Goal: Information Seeking & Learning: Understand process/instructions

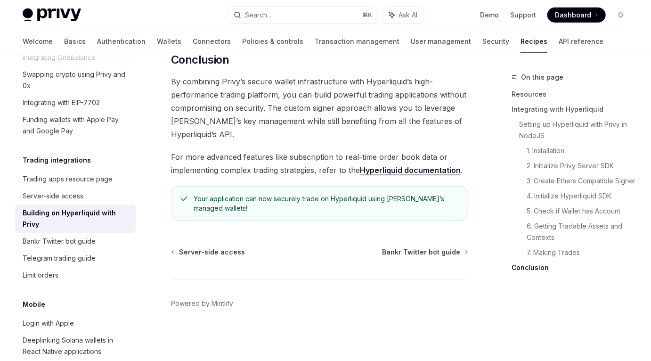
scroll to position [2052, 0]
drag, startPoint x: 405, startPoint y: 205, endPoint x: 405, endPoint y: 230, distance: 24.5
click at [394, 213] on div "Your application can now securely trade on Hyperliquid using [PERSON_NAME]’s ma…" at bounding box center [326, 203] width 265 height 19
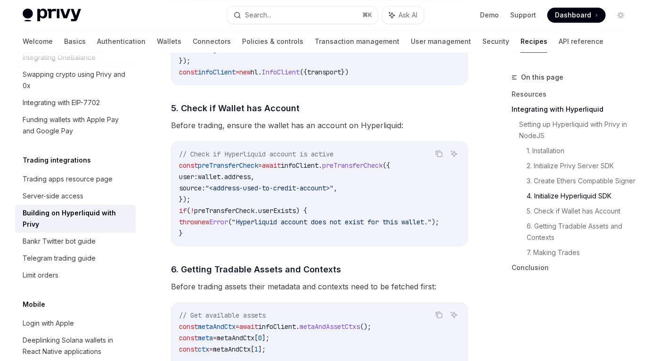
scroll to position [1174, 0]
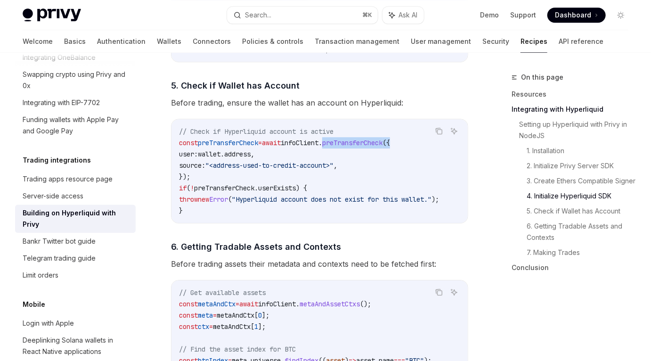
drag, startPoint x: 345, startPoint y: 150, endPoint x: 415, endPoint y: 151, distance: 69.7
click at [390, 147] on span "const preTransferCheck = await infoClient . preTransferCheck ({" at bounding box center [284, 142] width 211 height 8
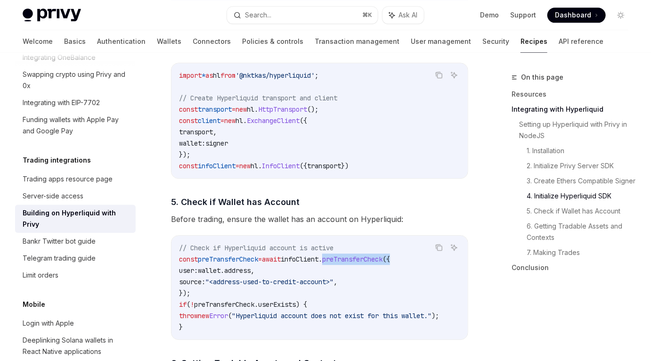
scroll to position [1054, 0]
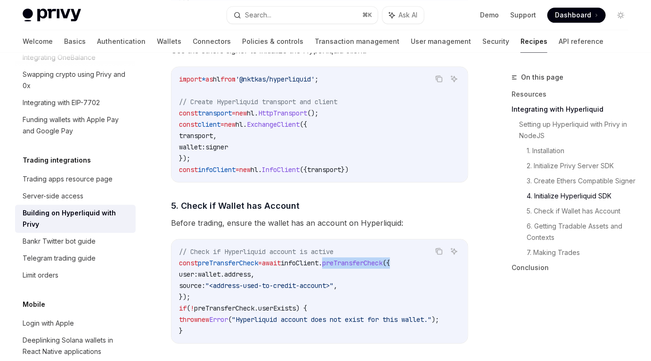
click at [366, 267] on span "preTransferCheck" at bounding box center [352, 263] width 60 height 8
drag, startPoint x: 344, startPoint y: 268, endPoint x: 408, endPoint y: 268, distance: 64.5
click at [390, 267] on span "const preTransferCheck = await infoClient . preTransferCheck ({" at bounding box center [284, 263] width 211 height 8
copy span "preTransferCheck"
click at [359, 267] on span "preTransferCheck" at bounding box center [352, 263] width 60 height 8
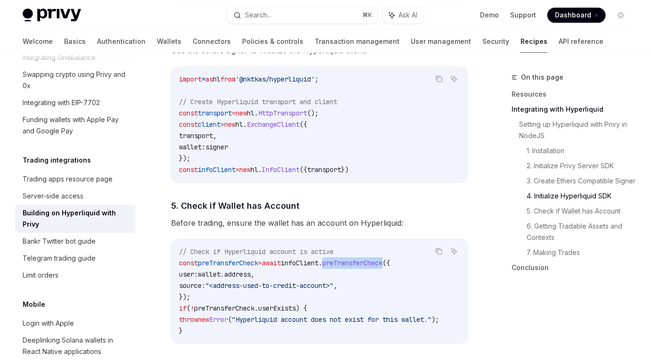
click at [359, 267] on span "preTransferCheck" at bounding box center [352, 263] width 60 height 8
click at [369, 267] on span "preTransferCheck" at bounding box center [352, 263] width 60 height 8
copy span "preTransferCheck"
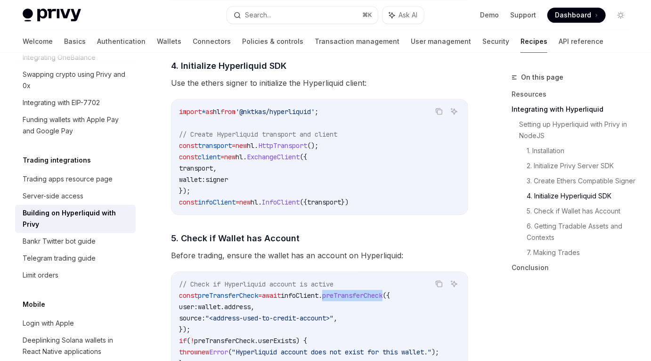
scroll to position [1019, 0]
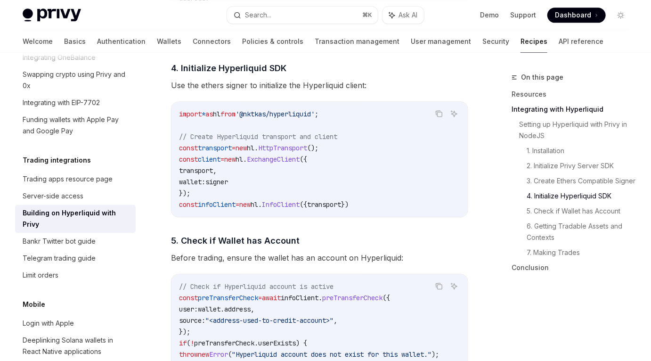
click at [277, 118] on span "'@nktkas/hyperliquid'" at bounding box center [275, 114] width 79 height 8
click at [273, 118] on span "'@nktkas/hyperliquid'" at bounding box center [275, 114] width 79 height 8
drag, startPoint x: 265, startPoint y: 120, endPoint x: 336, endPoint y: 120, distance: 71.1
click at [315, 118] on span "'@nktkas/hyperliquid'" at bounding box center [275, 114] width 79 height 8
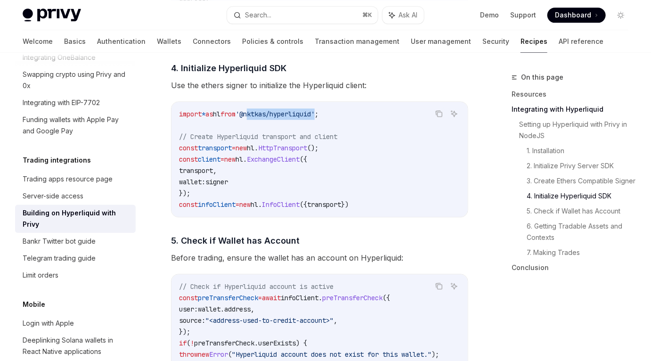
copy span "nktkas/hyperliquid"
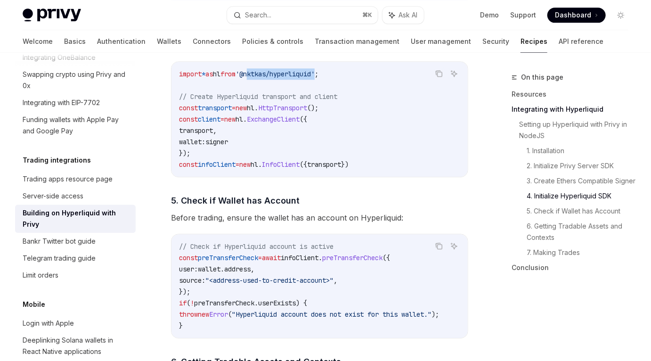
scroll to position [1059, 0]
click at [287, 307] on span "userExists" at bounding box center [277, 302] width 38 height 8
copy span "userExists"
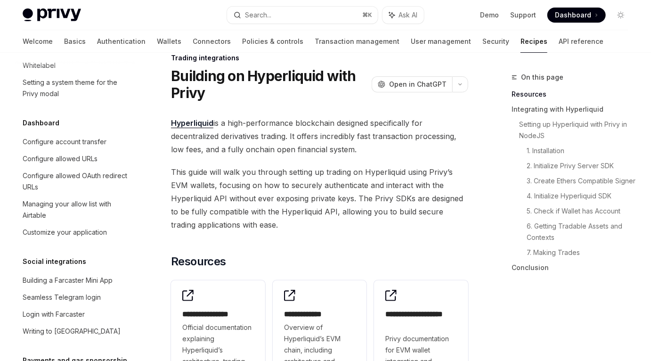
scroll to position [0, 0]
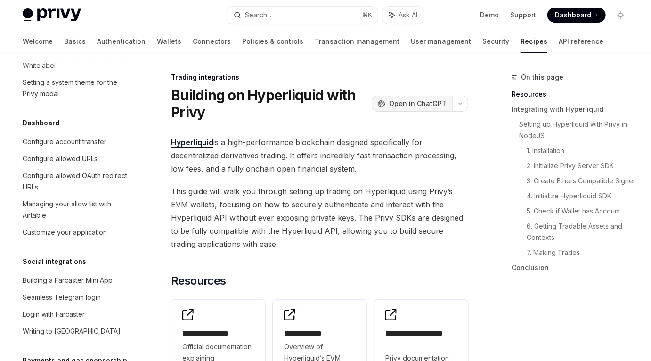
click at [408, 107] on span "Open in ChatGPT" at bounding box center [417, 103] width 57 height 9
click at [391, 101] on div "OpenAI Open in ChatGPT" at bounding box center [412, 103] width 69 height 9
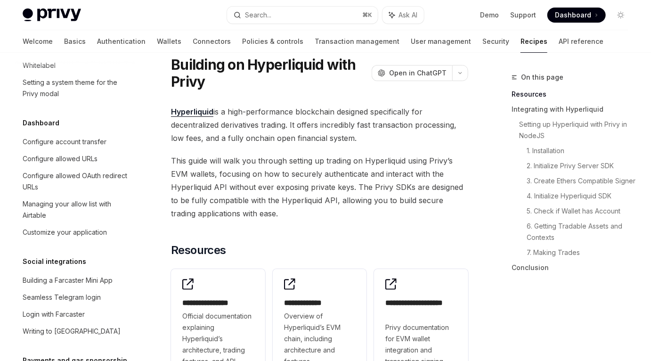
scroll to position [32, 0]
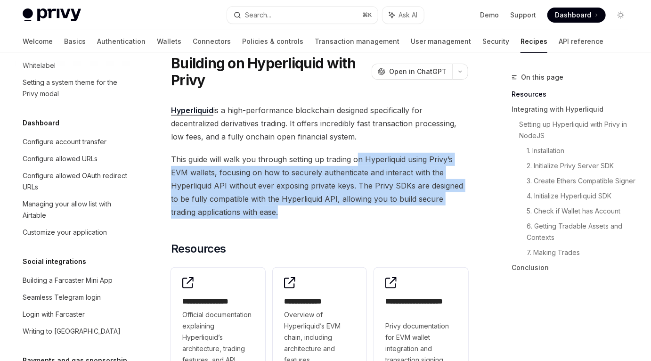
drag, startPoint x: 356, startPoint y: 162, endPoint x: 352, endPoint y: 212, distance: 50.1
click at [352, 212] on span "This guide will walk you through setting up trading on Hyperliquid using Privy’…" at bounding box center [319, 186] width 297 height 66
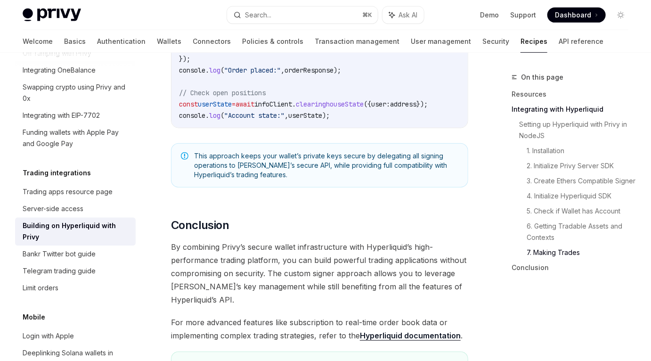
scroll to position [1875, 0]
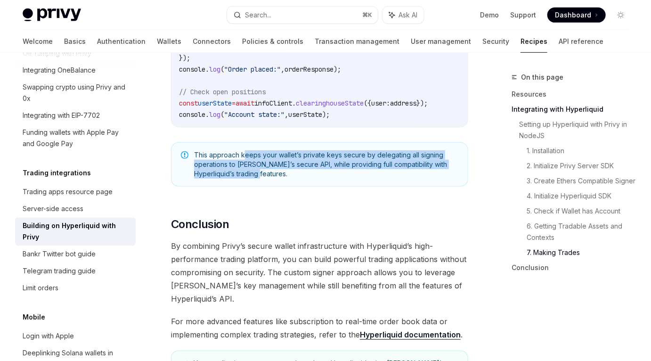
drag, startPoint x: 244, startPoint y: 175, endPoint x: 244, endPoint y: 189, distance: 14.1
click at [244, 179] on span "This approach keeps your wallet’s private keys secure by delegating all signing…" at bounding box center [326, 164] width 264 height 28
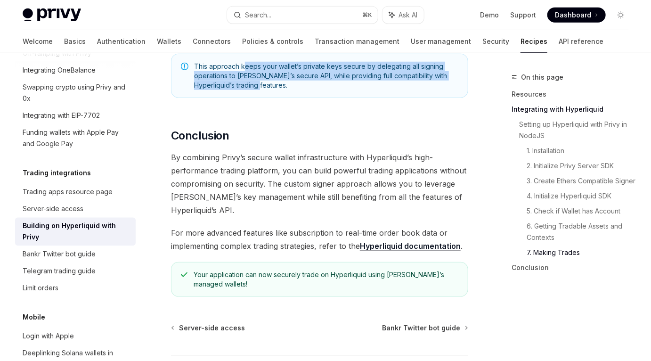
scroll to position [2014, 0]
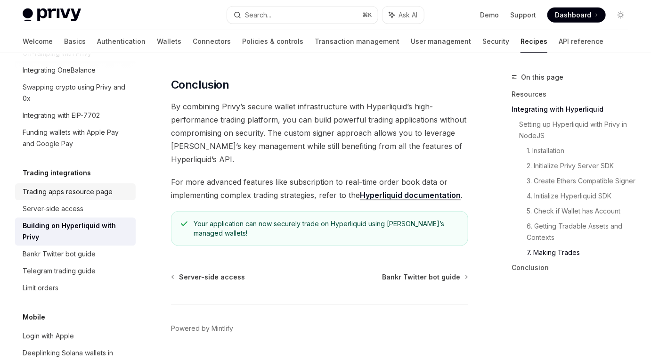
click at [85, 186] on div "Trading apps resource page" at bounding box center [68, 191] width 90 height 11
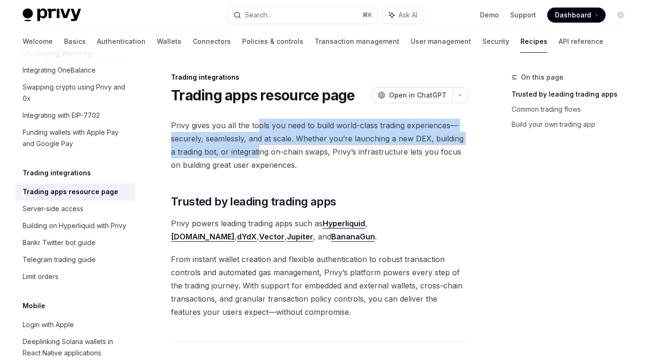
drag, startPoint x: 256, startPoint y: 129, endPoint x: 254, endPoint y: 150, distance: 21.7
click at [254, 151] on span "Privy gives you all the tools you need to build world-class trading experiences…" at bounding box center [319, 145] width 297 height 53
click at [254, 150] on span "Privy gives you all the tools you need to build world-class trading experiences…" at bounding box center [319, 145] width 297 height 53
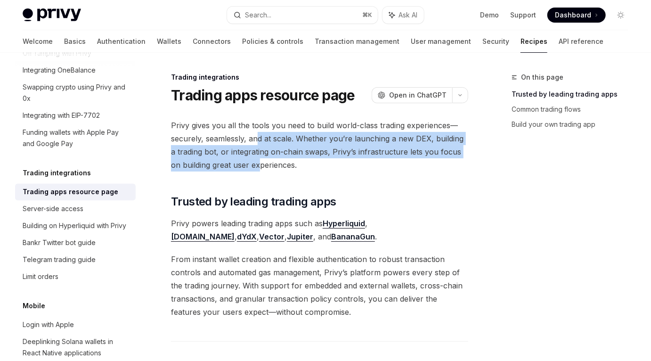
drag, startPoint x: 257, startPoint y: 140, endPoint x: 249, endPoint y: 162, distance: 23.1
click at [249, 162] on span "Privy gives you all the tools you need to build world-class trading experiences…" at bounding box center [319, 145] width 297 height 53
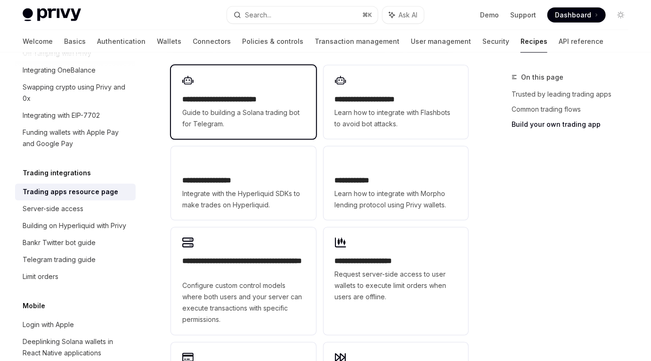
scroll to position [546, 0]
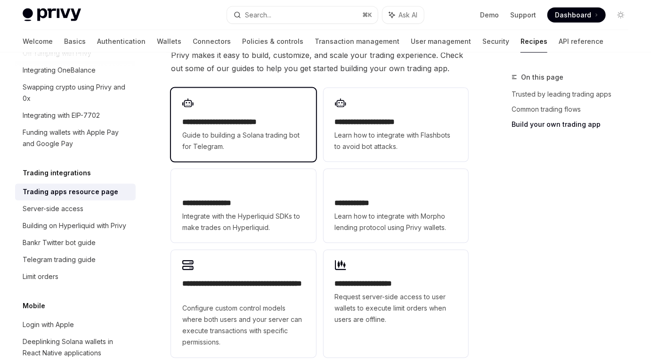
click at [262, 123] on h2 "**********" at bounding box center [243, 121] width 122 height 11
type textarea "*"
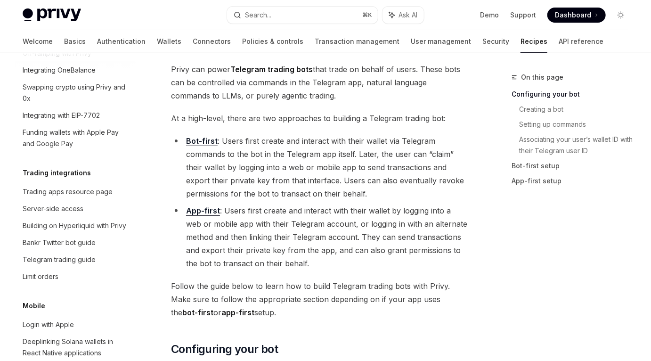
scroll to position [58, 0]
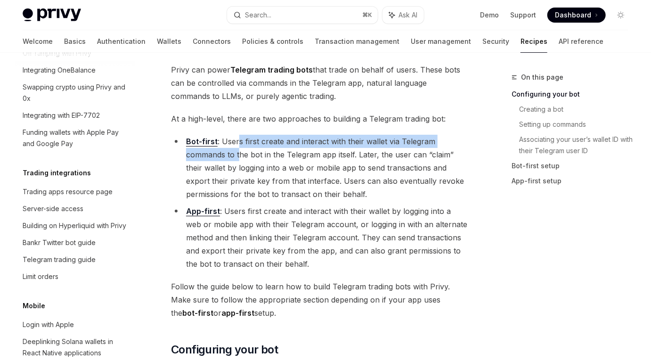
drag, startPoint x: 238, startPoint y: 140, endPoint x: 239, endPoint y: 154, distance: 14.2
click at [239, 154] on li "Bot-first : Users first create and interact with their wallet via Telegram comm…" at bounding box center [319, 168] width 297 height 66
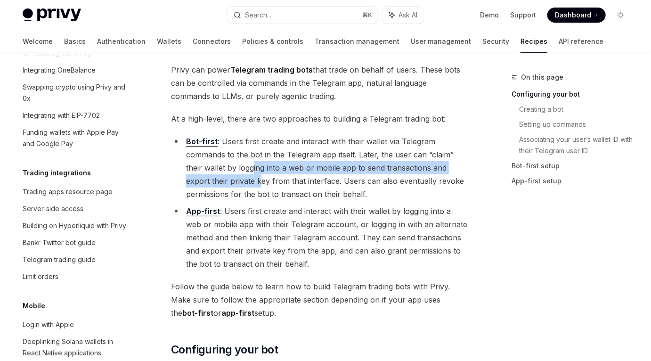
drag, startPoint x: 252, startPoint y: 166, endPoint x: 258, endPoint y: 182, distance: 17.0
click at [258, 182] on li "Bot-first : Users first create and interact with their wallet via Telegram comm…" at bounding box center [319, 168] width 297 height 66
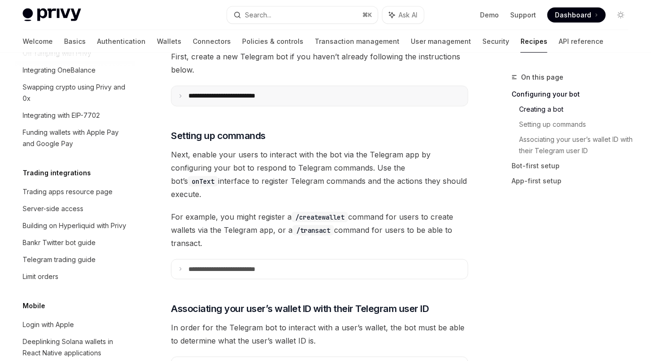
scroll to position [441, 0]
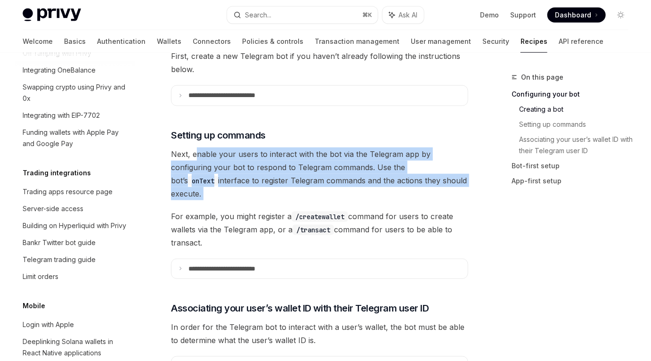
drag, startPoint x: 194, startPoint y: 153, endPoint x: 198, endPoint y: 187, distance: 34.1
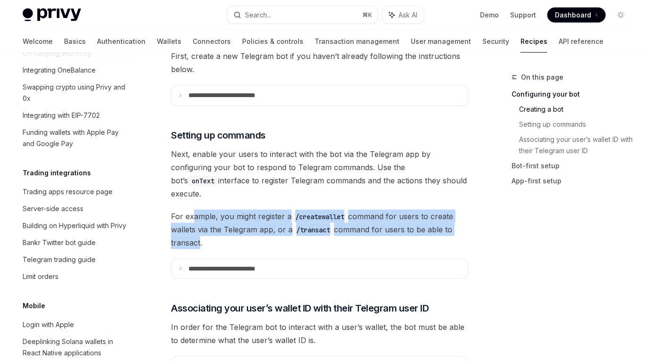
drag, startPoint x: 192, startPoint y: 202, endPoint x: 197, endPoint y: 228, distance: 26.4
click at [197, 228] on span "For example, you might register a /createwallet command for users to create wal…" at bounding box center [319, 230] width 297 height 40
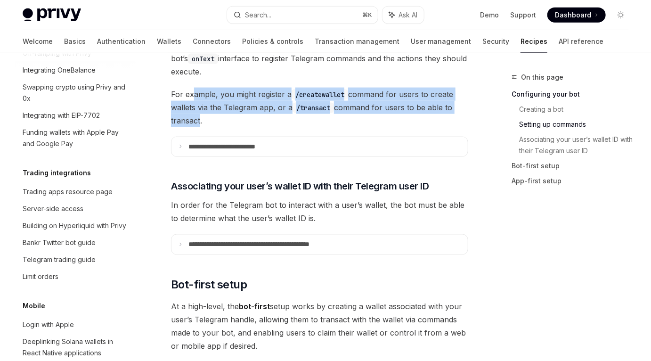
scroll to position [563, 0]
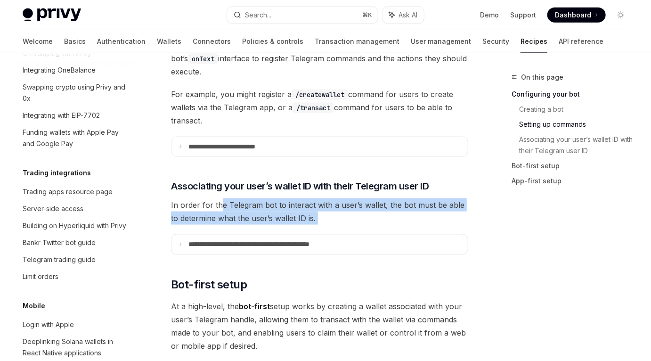
drag, startPoint x: 219, startPoint y: 187, endPoint x: 219, endPoint y: 213, distance: 25.9
drag, startPoint x: 189, startPoint y: 191, endPoint x: 194, endPoint y: 201, distance: 10.8
click at [194, 201] on span "In order for the Telegram bot to interact with a user’s wallet, the bot must be…" at bounding box center [319, 211] width 297 height 26
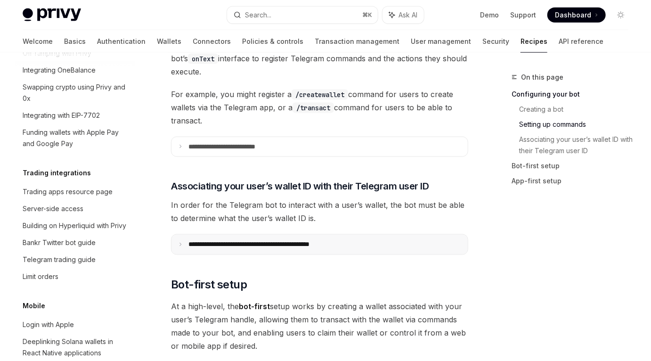
click at [180, 242] on icon at bounding box center [180, 244] width 5 height 5
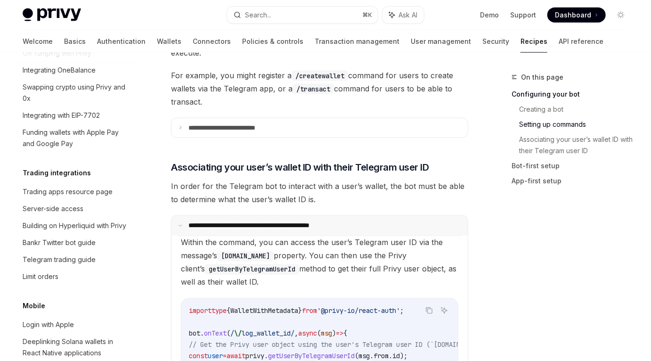
scroll to position [586, 0]
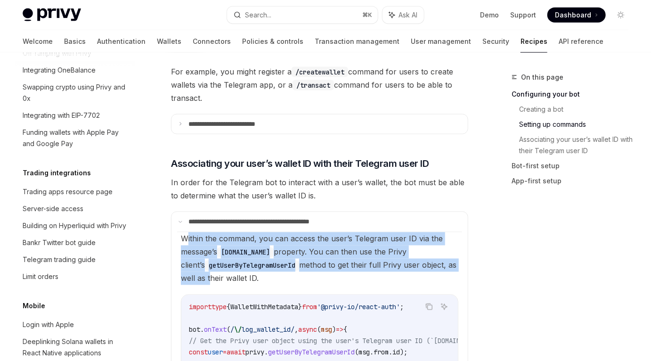
drag, startPoint x: 188, startPoint y: 226, endPoint x: 190, endPoint y: 262, distance: 35.9
click at [190, 262] on span "Within the command, you can access the user’s Telegram user ID via the message’…" at bounding box center [319, 258] width 276 height 49
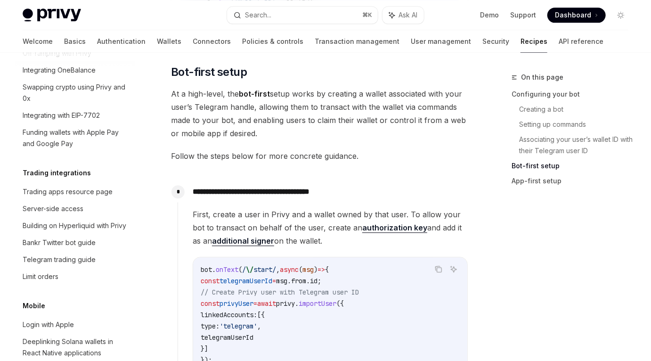
scroll to position [1045, 0]
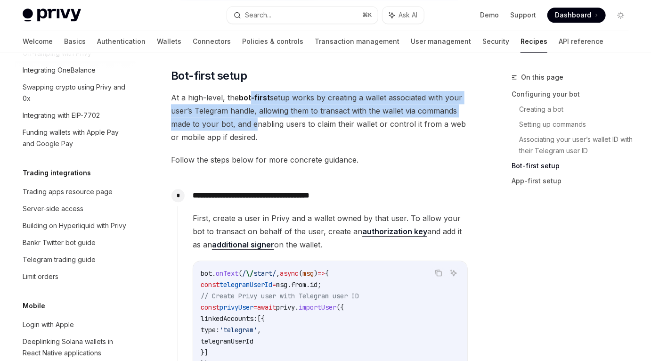
drag, startPoint x: 252, startPoint y: 88, endPoint x: 252, endPoint y: 106, distance: 18.4
click at [252, 106] on span "At a high-level, the bot-first setup works by creating a wallet associated with…" at bounding box center [319, 117] width 297 height 53
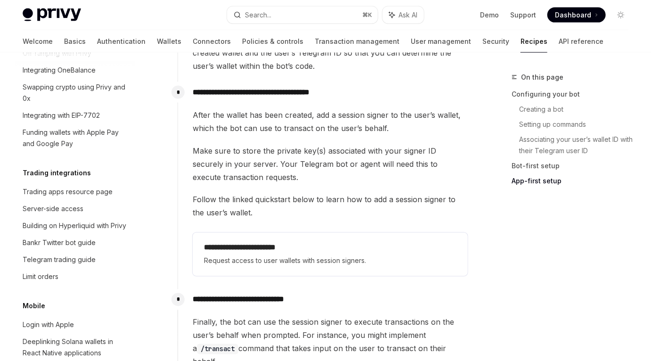
scroll to position [2258, 0]
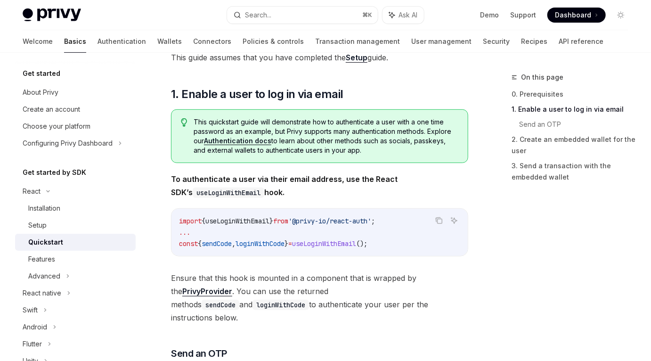
scroll to position [17, 0]
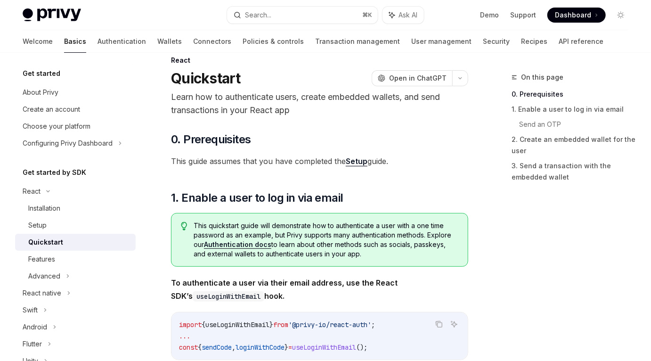
click at [361, 162] on link "Setup" at bounding box center [357, 161] width 22 height 10
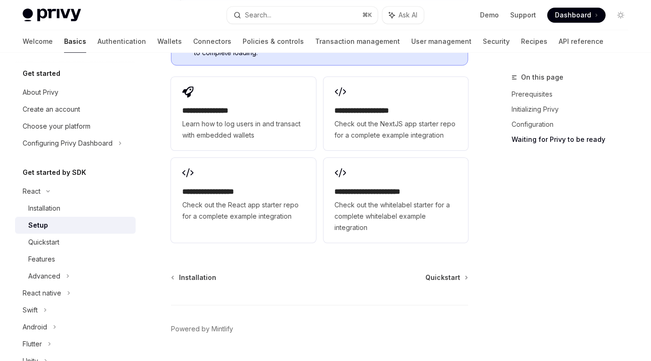
scroll to position [1322, 0]
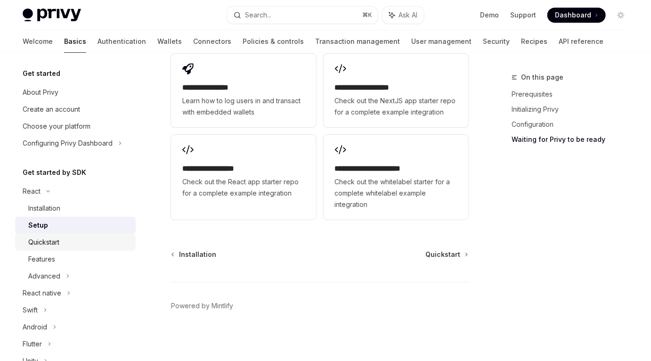
click at [73, 242] on div "Quickstart" at bounding box center [79, 241] width 102 height 11
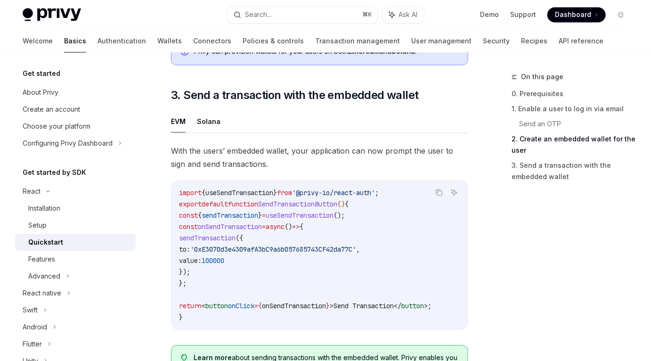
scroll to position [821, 0]
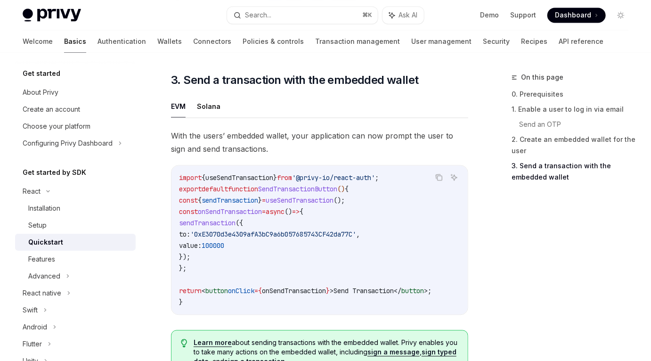
click at [252, 194] on code "import { useSendTransaction } from '@privy-io/react-auth' ; export default func…" at bounding box center [319, 240] width 281 height 136
click at [258, 196] on span "sendTransaction" at bounding box center [230, 200] width 57 height 8
click at [330, 196] on span "useSendTransaction" at bounding box center [300, 200] width 68 height 8
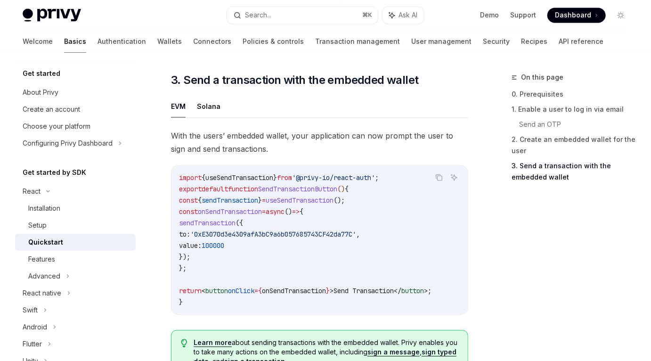
click at [330, 196] on span "useSendTransaction" at bounding box center [300, 200] width 68 height 8
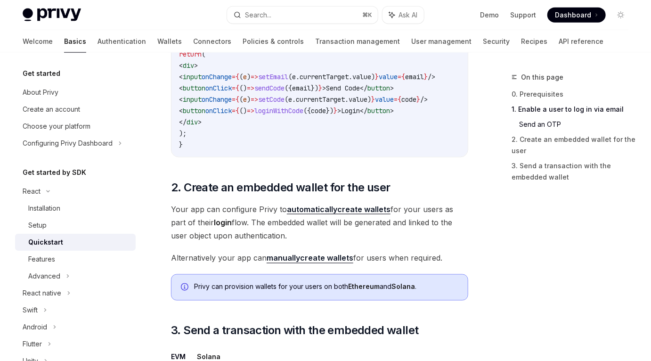
scroll to position [573, 0]
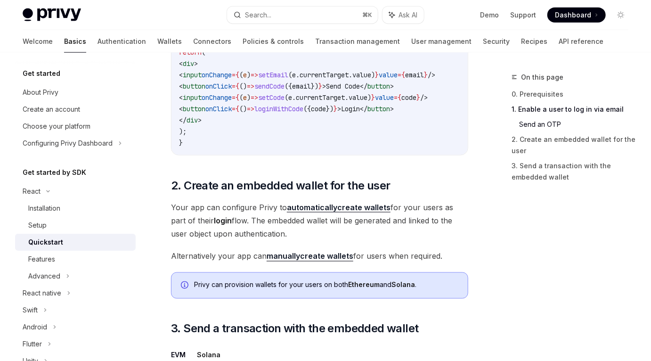
click at [313, 252] on link "manually create wallets" at bounding box center [310, 257] width 87 height 10
type textarea "*"
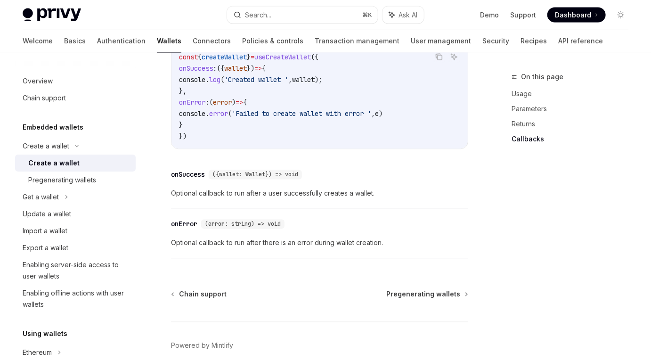
scroll to position [786, 0]
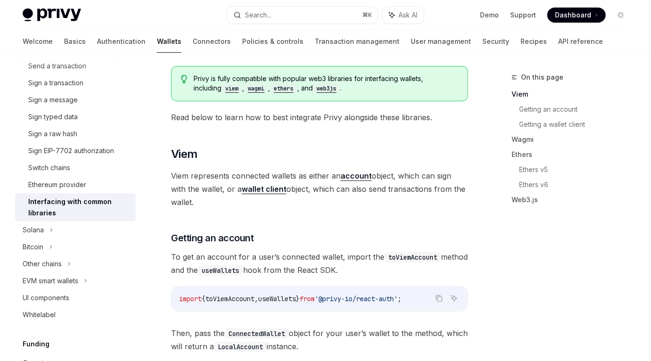
scroll to position [115, 0]
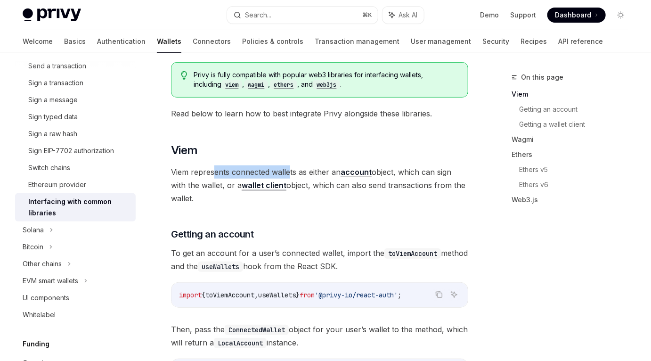
drag, startPoint x: 216, startPoint y: 171, endPoint x: 289, endPoint y: 172, distance: 73.0
click at [289, 172] on span "Viem represents connected wallets as either an account object, which can sign w…" at bounding box center [319, 185] width 297 height 40
drag, startPoint x: 382, startPoint y: 182, endPoint x: 380, endPoint y: 195, distance: 13.4
click at [380, 195] on span "Viem represents connected wallets as either an account object, which can sign w…" at bounding box center [319, 185] width 297 height 40
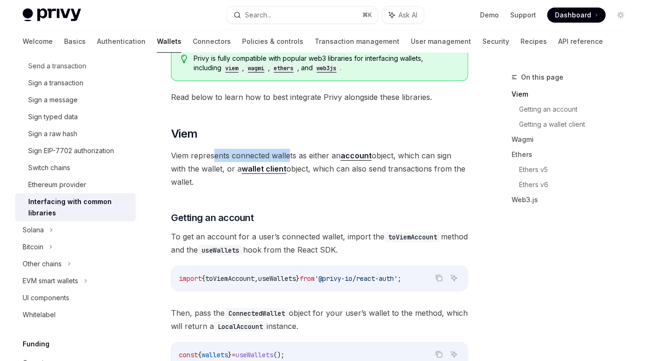
scroll to position [134, 0]
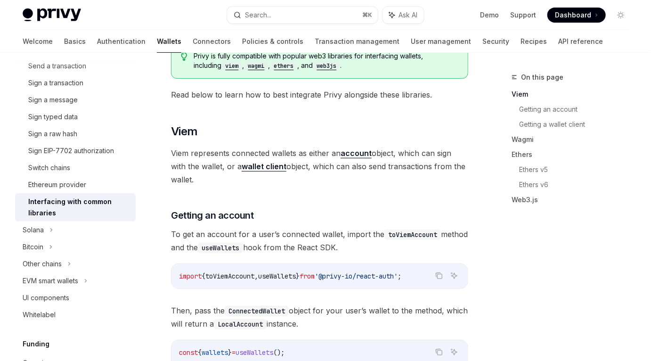
click at [250, 149] on span "Viem represents connected wallets as either an account object, which can sign w…" at bounding box center [319, 166] width 297 height 40
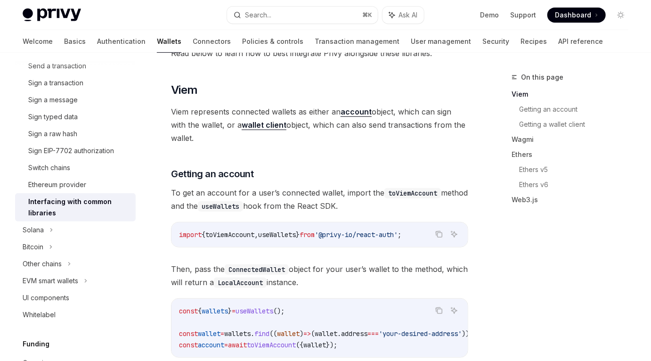
scroll to position [176, 0]
drag, startPoint x: 335, startPoint y: 192, endPoint x: 280, endPoint y: 188, distance: 55.2
click at [280, 188] on span "To get an account for a user’s connected wallet, import the toViemAccount metho…" at bounding box center [319, 198] width 297 height 26
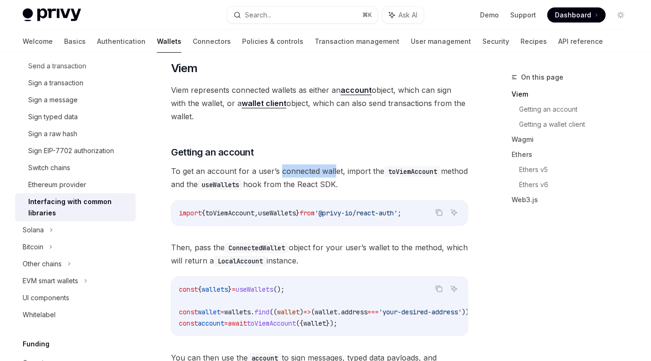
scroll to position [198, 0]
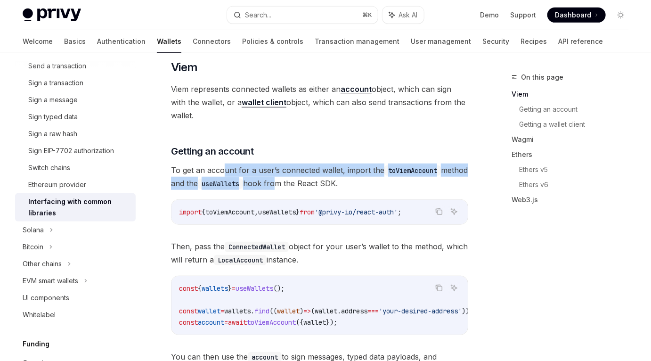
drag, startPoint x: 223, startPoint y: 171, endPoint x: 304, endPoint y: 179, distance: 81.4
click at [304, 179] on span "To get an account for a user’s connected wallet, import the toViemAccount metho…" at bounding box center [319, 176] width 297 height 26
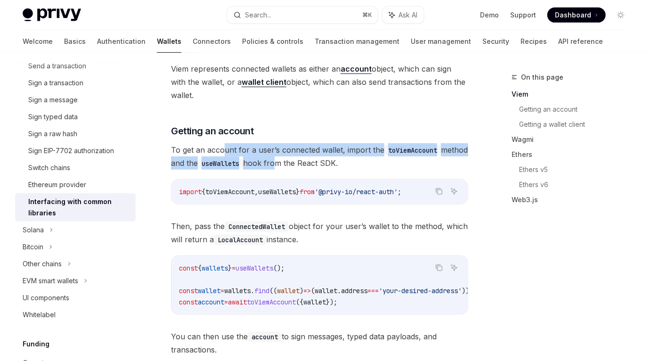
scroll to position [220, 0]
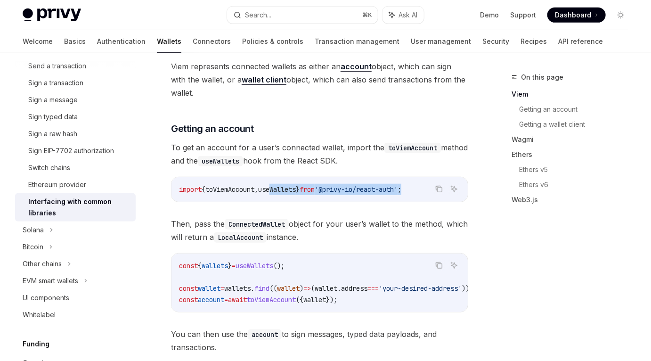
drag, startPoint x: 281, startPoint y: 188, endPoint x: 288, endPoint y: 196, distance: 10.4
click at [288, 196] on div "import { toViemAccount , useWallets } from '@privy-io/react-auth' ;" at bounding box center [319, 189] width 296 height 24
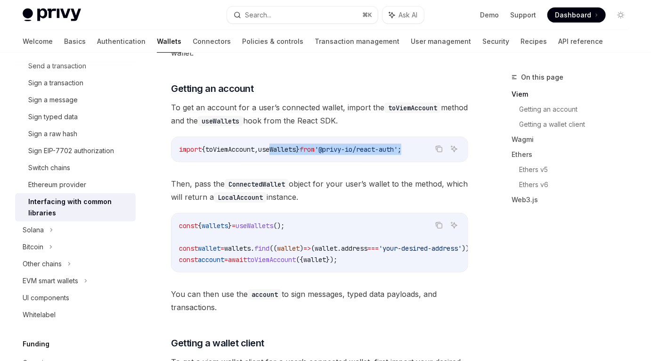
scroll to position [262, 0]
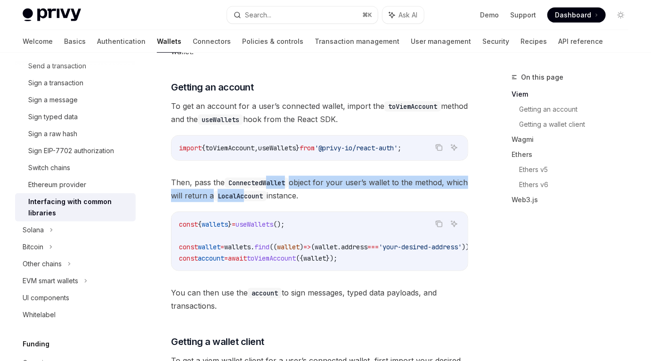
drag, startPoint x: 269, startPoint y: 181, endPoint x: 269, endPoint y: 197, distance: 16.5
click at [269, 197] on span "Then, pass the ConnectedWallet object for your user’s wallet to the method, whi…" at bounding box center [319, 189] width 297 height 26
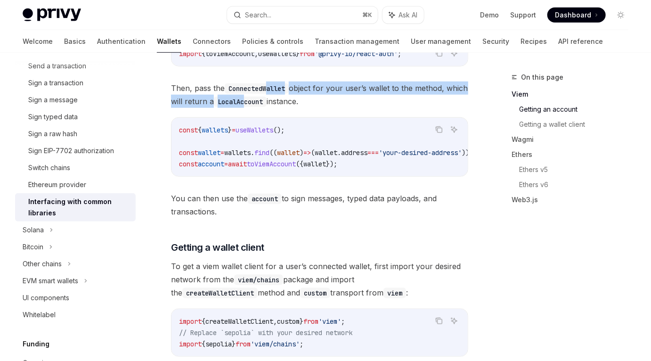
scroll to position [384, 0]
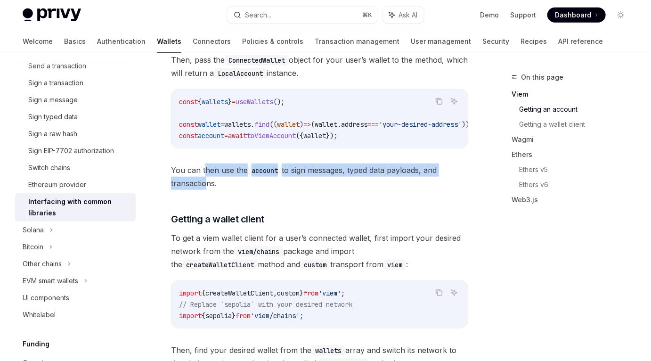
drag, startPoint x: 203, startPoint y: 175, endPoint x: 203, endPoint y: 186, distance: 10.8
click at [203, 186] on span "You can then use the account to sign messages, typed data payloads, and transac…" at bounding box center [319, 176] width 297 height 26
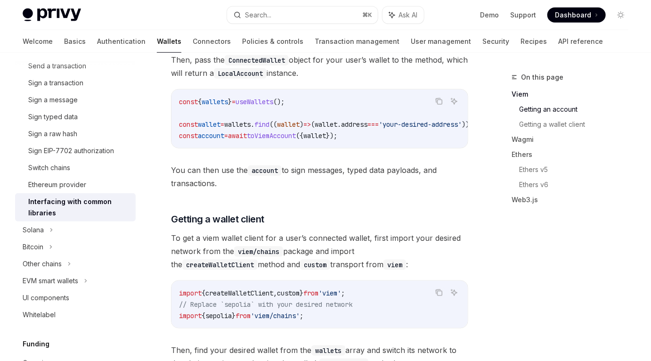
click at [211, 242] on span "To get a viem wallet client for a user’s connected wallet, first import your de…" at bounding box center [319, 251] width 297 height 40
click at [383, 264] on code "viem" at bounding box center [394, 265] width 23 height 10
click at [300, 264] on span "To get a viem wallet client for a user’s connected wallet, first import your de…" at bounding box center [319, 251] width 297 height 40
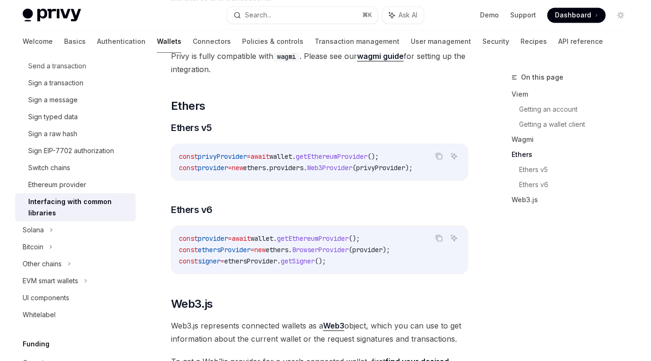
scroll to position [992, 0]
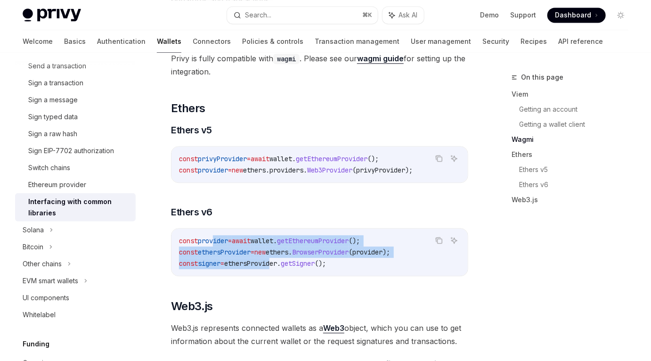
drag, startPoint x: 216, startPoint y: 225, endPoint x: 281, endPoint y: 251, distance: 69.8
click at [281, 251] on code "const provider = await wallet . getEthereumProvider (); const ethersProvider = …" at bounding box center [319, 252] width 281 height 34
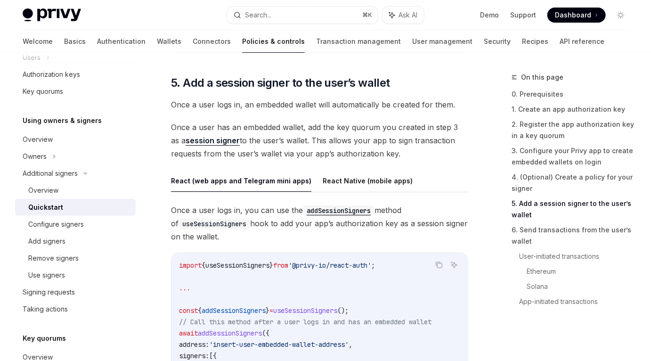
scroll to position [1542, 0]
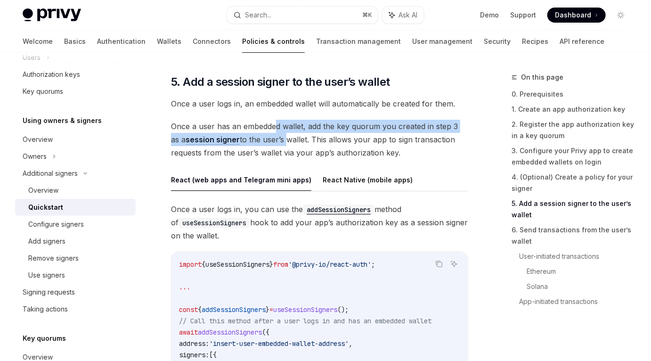
drag, startPoint x: 275, startPoint y: 116, endPoint x: 275, endPoint y: 124, distance: 8.0
click at [275, 124] on span "Once a user has an embedded wallet, add the key quorum you created in step 3 as…" at bounding box center [319, 140] width 297 height 40
click at [275, 131] on span "Once a user has an embedded wallet, add the key quorum you created in step 3 as…" at bounding box center [319, 140] width 297 height 40
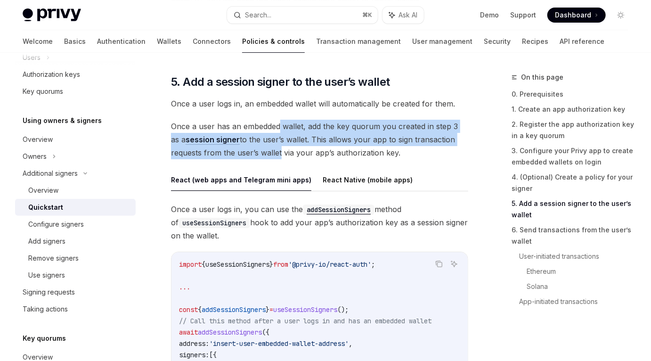
drag, startPoint x: 278, startPoint y: 114, endPoint x: 277, endPoint y: 146, distance: 33.0
click at [277, 146] on span "Once a user has an embedded wallet, add the key quorum you created in step 3 as…" at bounding box center [319, 140] width 297 height 40
click at [269, 135] on span "Once a user has an embedded wallet, add the key quorum you created in step 3 as…" at bounding box center [319, 140] width 297 height 40
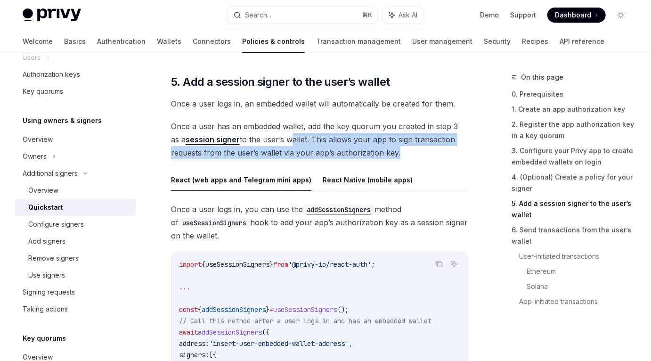
drag, startPoint x: 279, startPoint y: 128, endPoint x: 278, endPoint y: 151, distance: 23.1
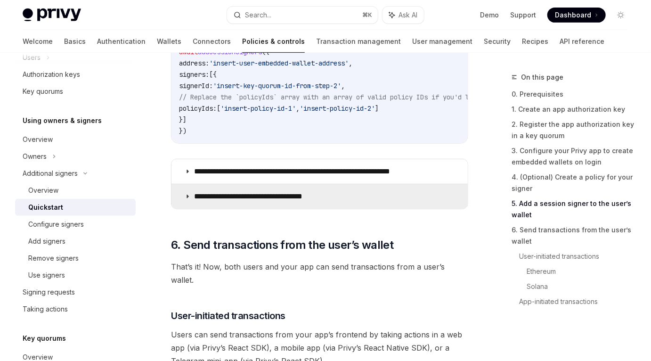
scroll to position [1825, 0]
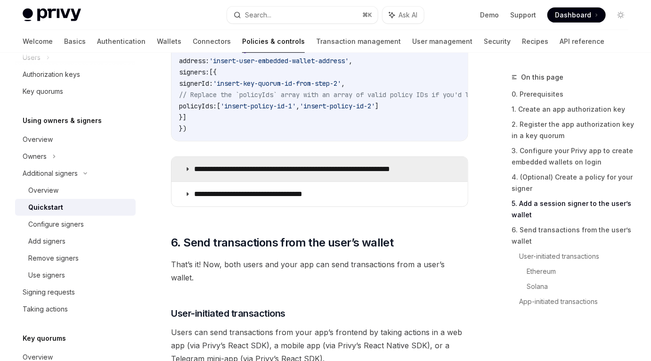
click at [190, 166] on icon at bounding box center [188, 169] width 6 height 6
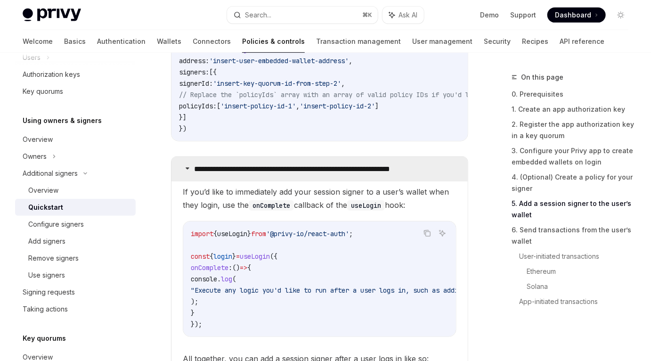
click at [185, 169] on summary "**********" at bounding box center [319, 169] width 296 height 24
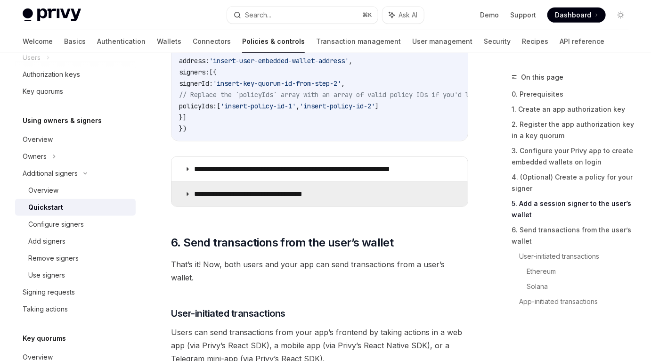
click at [187, 182] on summary "**********" at bounding box center [319, 194] width 296 height 24
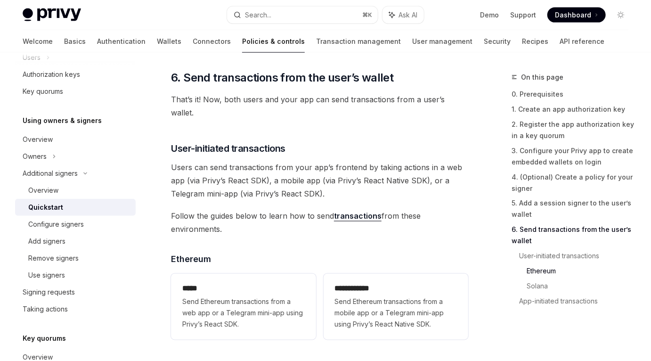
scroll to position [2244, 0]
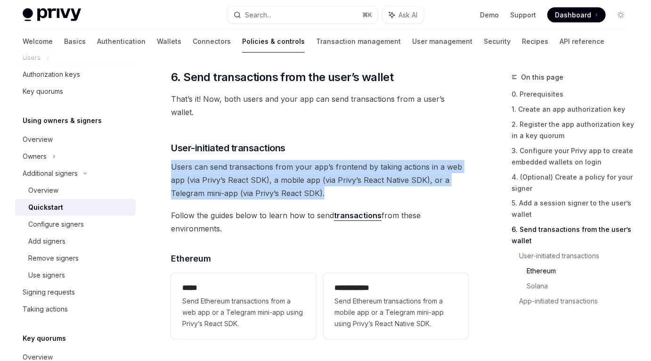
drag, startPoint x: 171, startPoint y: 144, endPoint x: 326, endPoint y: 175, distance: 158.1
click at [326, 175] on span "Users can send transactions from your app’s frontend by taking actions in a web…" at bounding box center [319, 180] width 297 height 40
click at [321, 175] on span "Users can send transactions from your app’s frontend by taking actions in a web…" at bounding box center [319, 180] width 297 height 40
drag, startPoint x: 321, startPoint y: 174, endPoint x: 163, endPoint y: 150, distance: 160.0
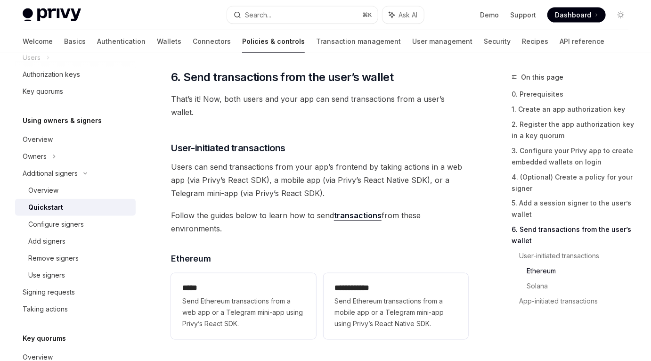
click at [341, 176] on span "Users can send transactions from your app’s frontend by taking actions in a web…" at bounding box center [319, 180] width 297 height 40
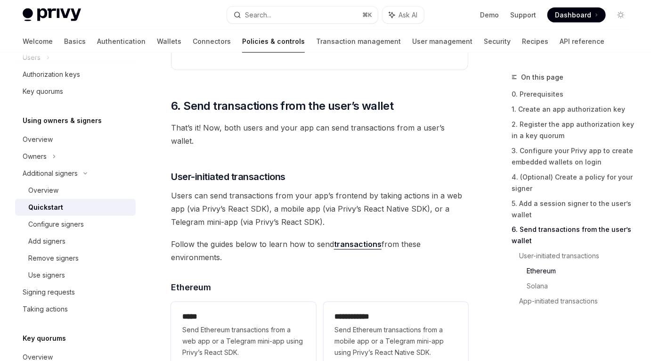
scroll to position [2219, 0]
